Goal: Find contact information: Find contact information

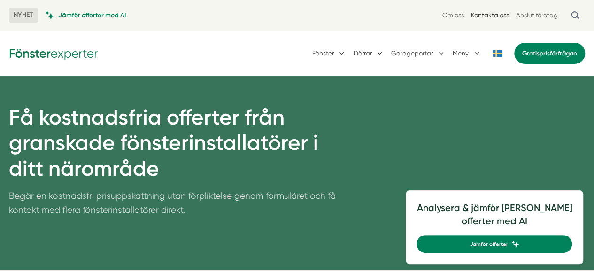
click at [476, 18] on link "Kontakta oss" at bounding box center [490, 15] width 38 height 9
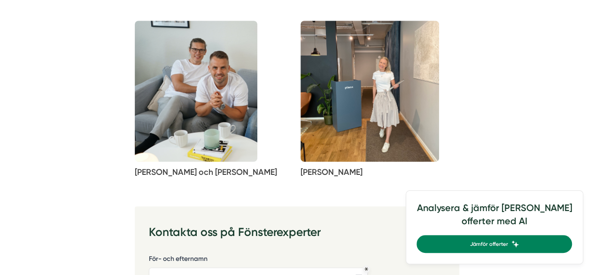
scroll to position [222, 0]
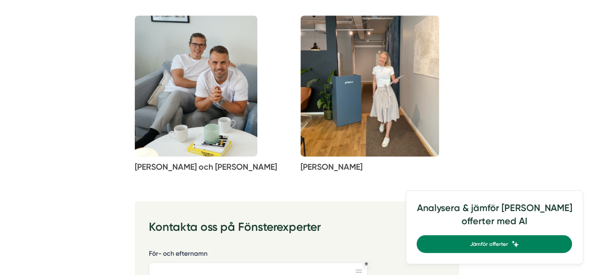
drag, startPoint x: 380, startPoint y: 124, endPoint x: 362, endPoint y: 126, distance: 18.5
click at [362, 126] on img at bounding box center [370, 86] width 139 height 141
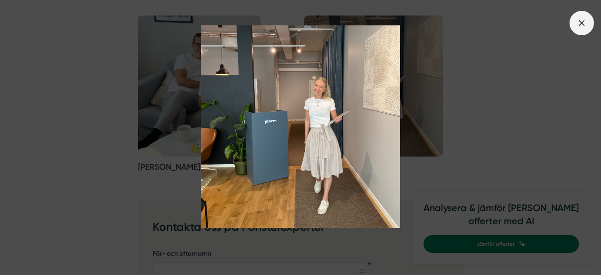
click at [583, 22] on line at bounding box center [581, 22] width 5 height 5
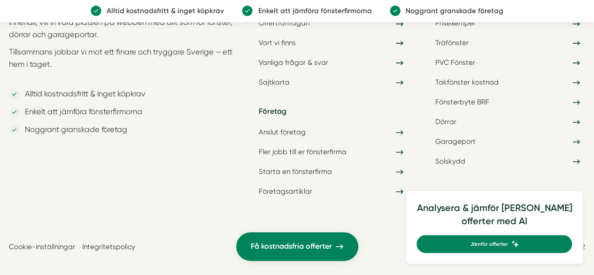
scroll to position [2432, 0]
